Goal: Register for event/course

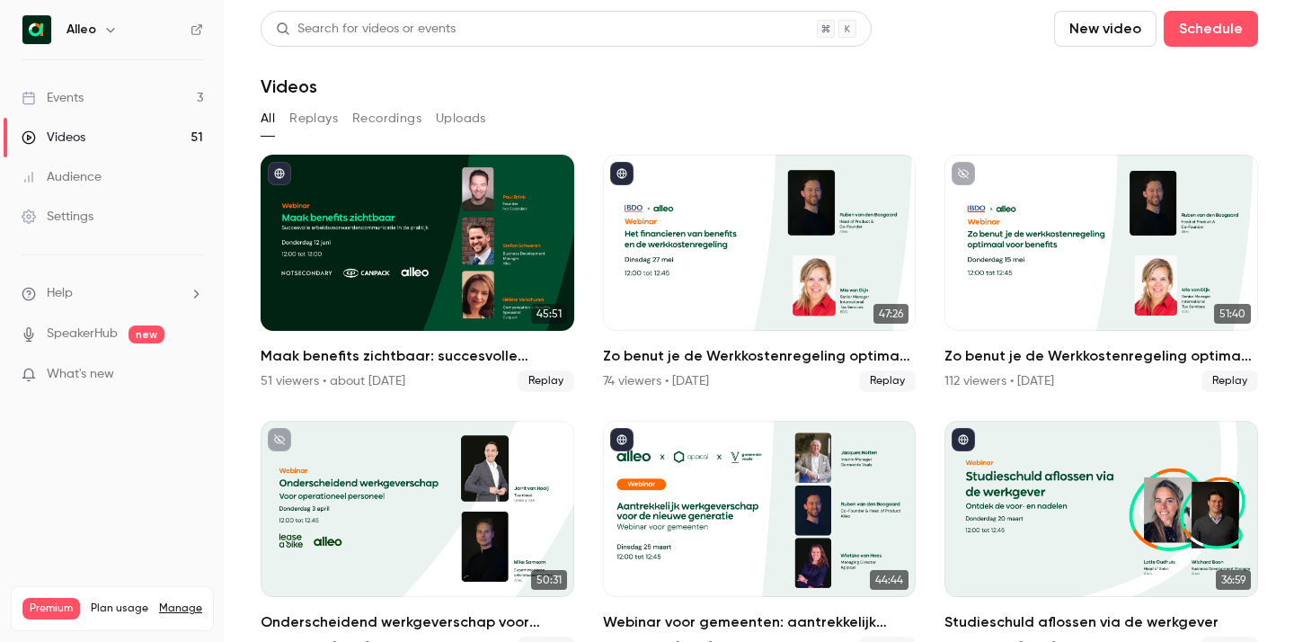
click at [165, 99] on link "Events 3" at bounding box center [112, 98] width 225 height 40
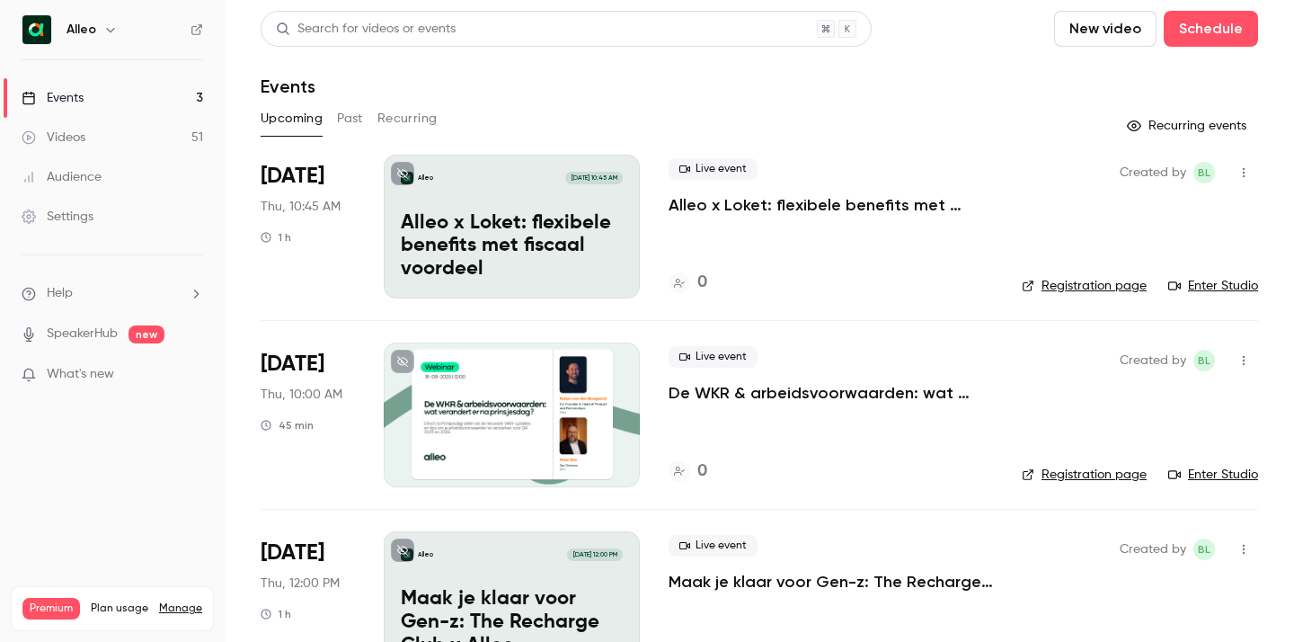
click at [721, 395] on p "De WKR & arbeidsvoorwaarden: wat verandert er na [DATE]?" at bounding box center [831, 393] width 324 height 22
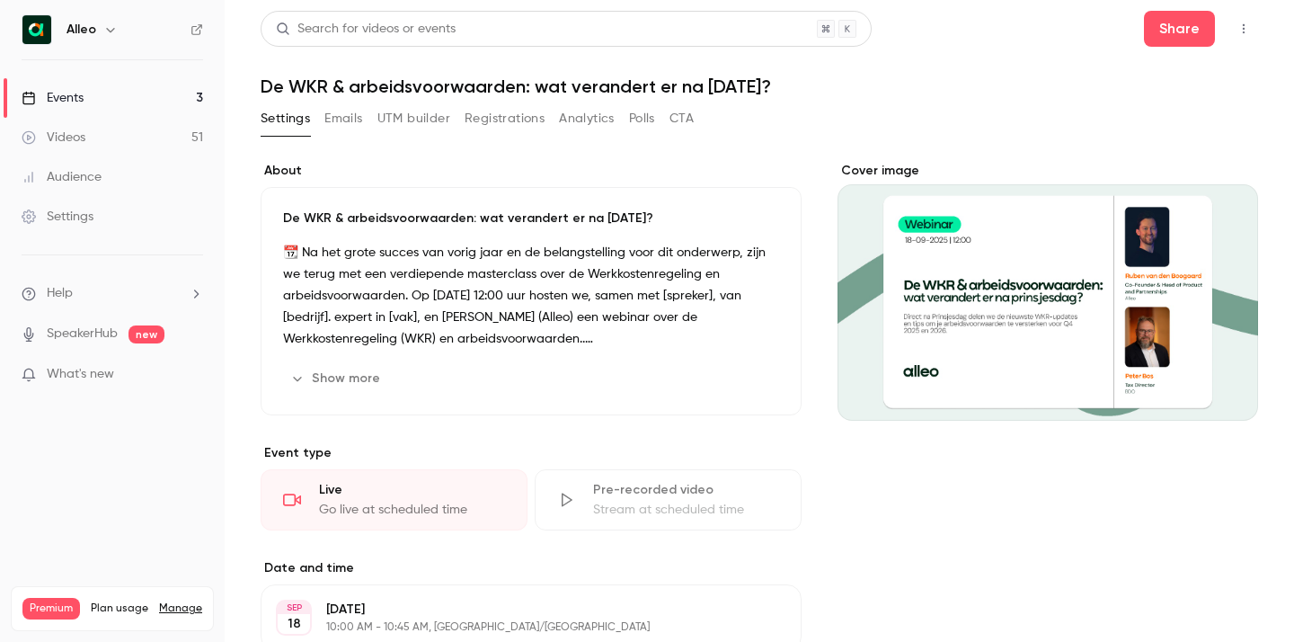
click at [501, 220] on p "De WKR & arbeidsvoorwaarden: wat verandert er na [DATE]?" at bounding box center [531, 218] width 496 height 18
